Goal: Communication & Community: Answer question/provide support

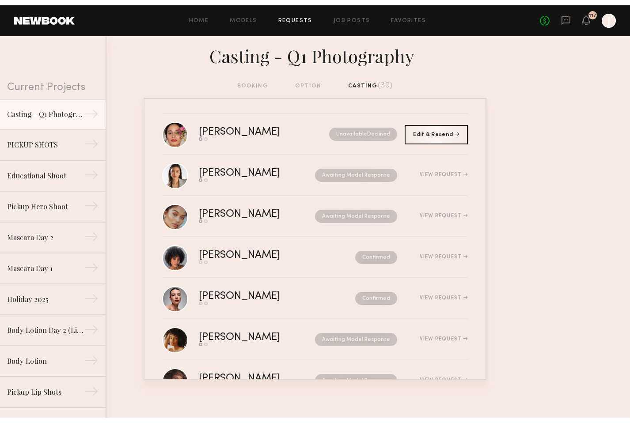
scroll to position [921, 0]
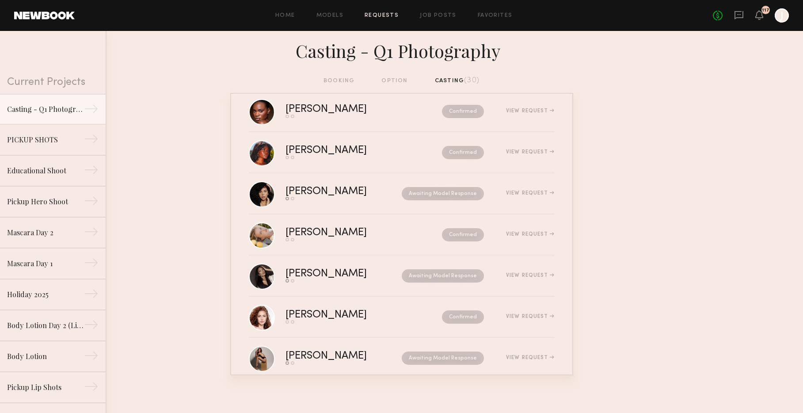
scroll to position [340, 0]
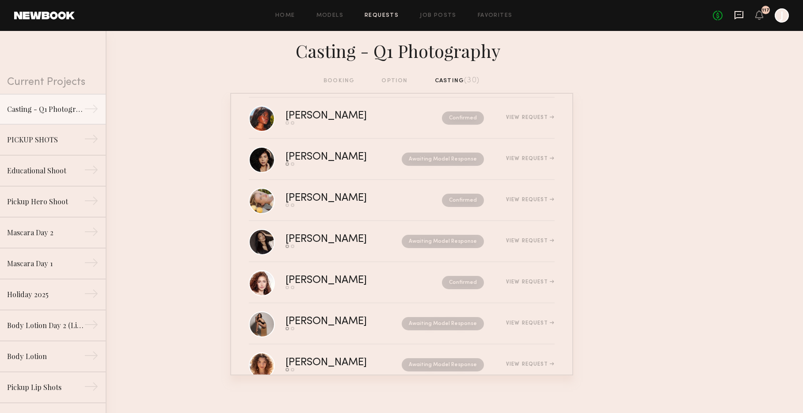
click at [630, 18] on icon at bounding box center [739, 15] width 10 height 10
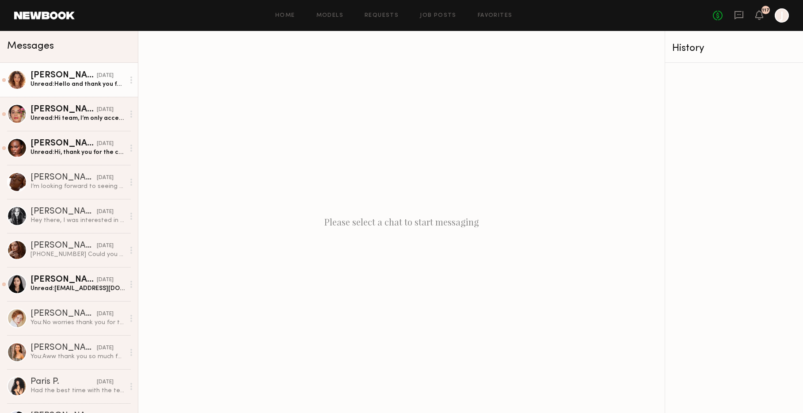
click at [77, 85] on div "Unread: Hello and thank you for the casting request for Thrive Causemetics! Unf…" at bounding box center [77, 84] width 94 height 8
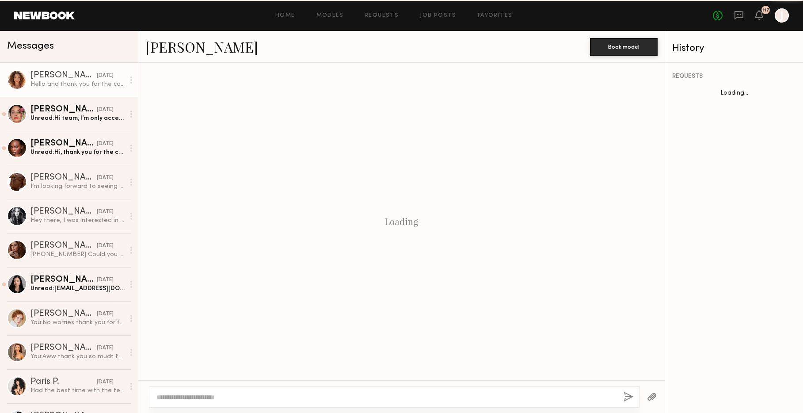
scroll to position [96, 0]
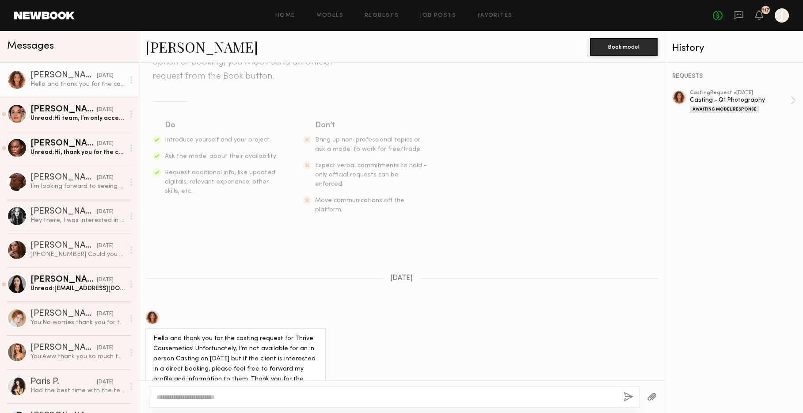
click at [150, 310] on div at bounding box center [152, 317] width 14 height 14
click at [68, 123] on link "Jesi L. yesterday Unread: Hi team, I’m only accepting direct bookings at this t…" at bounding box center [69, 114] width 138 height 34
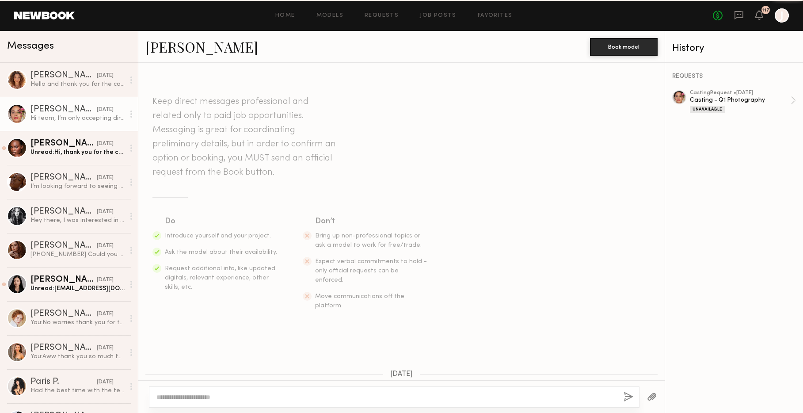
scroll to position [65, 0]
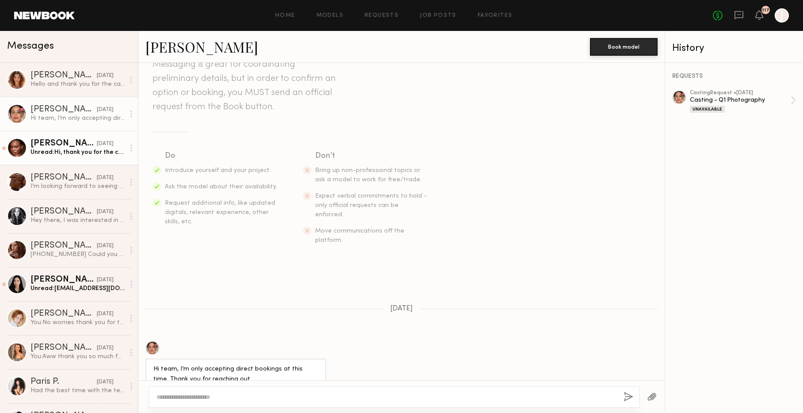
click at [75, 159] on link "Ashley B. yesterday Unread: Hi, thank you for the casting request on October 2n…" at bounding box center [69, 148] width 138 height 34
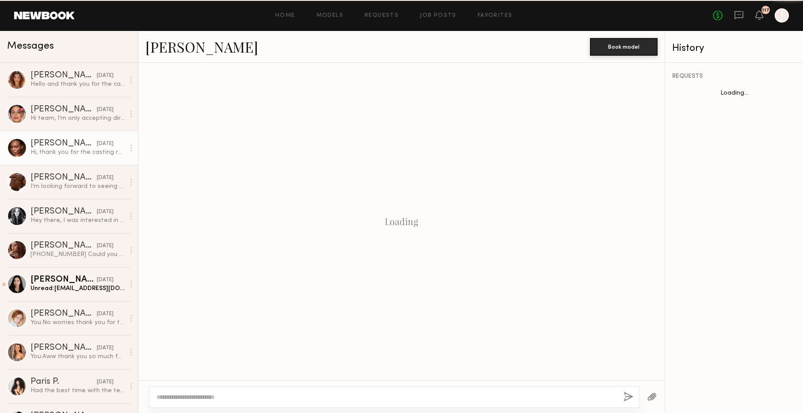
scroll to position [761, 0]
